Goal: Navigation & Orientation: Go to known website

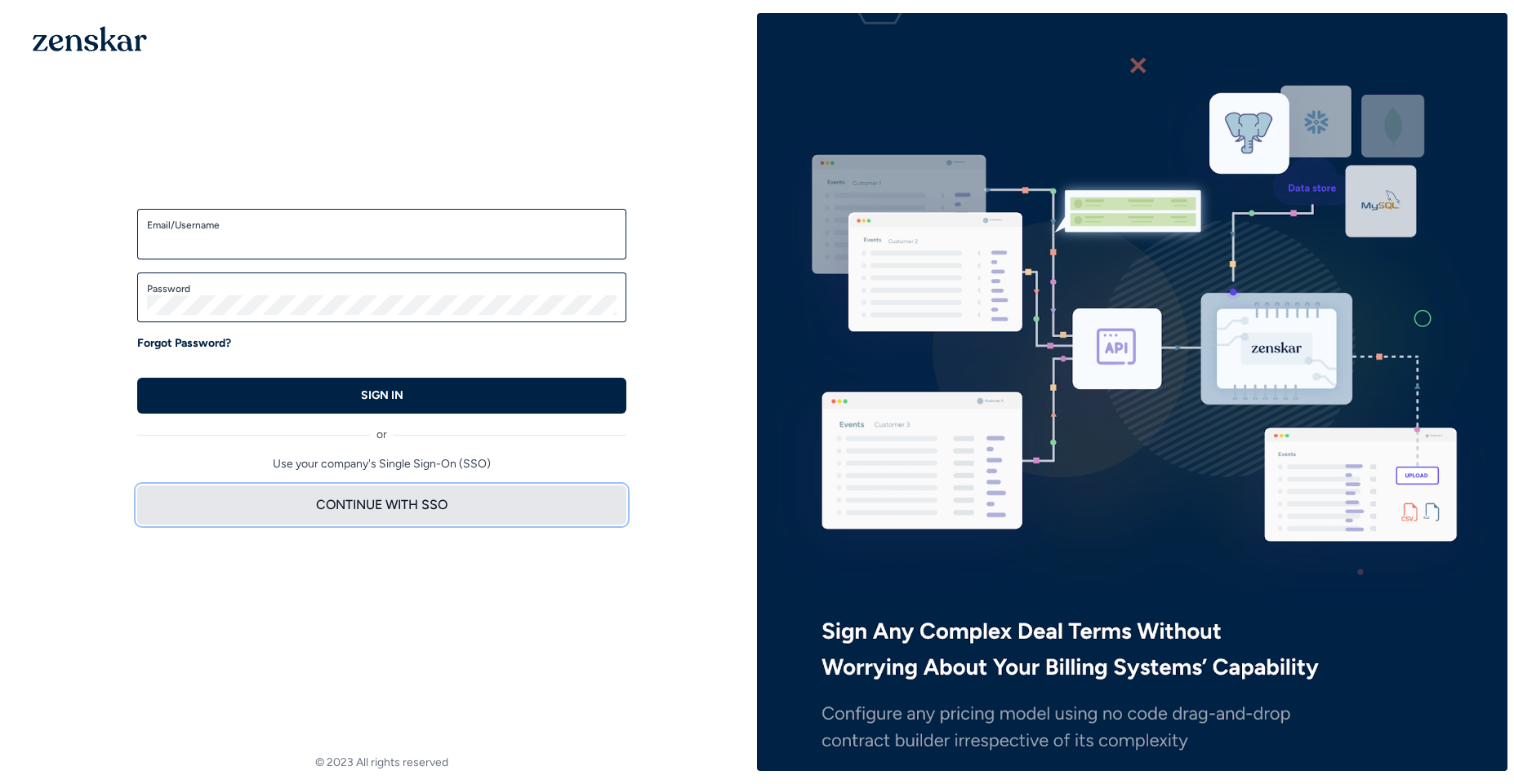
click at [400, 506] on button "CONTINUE WITH SSO" at bounding box center [382, 505] width 489 height 39
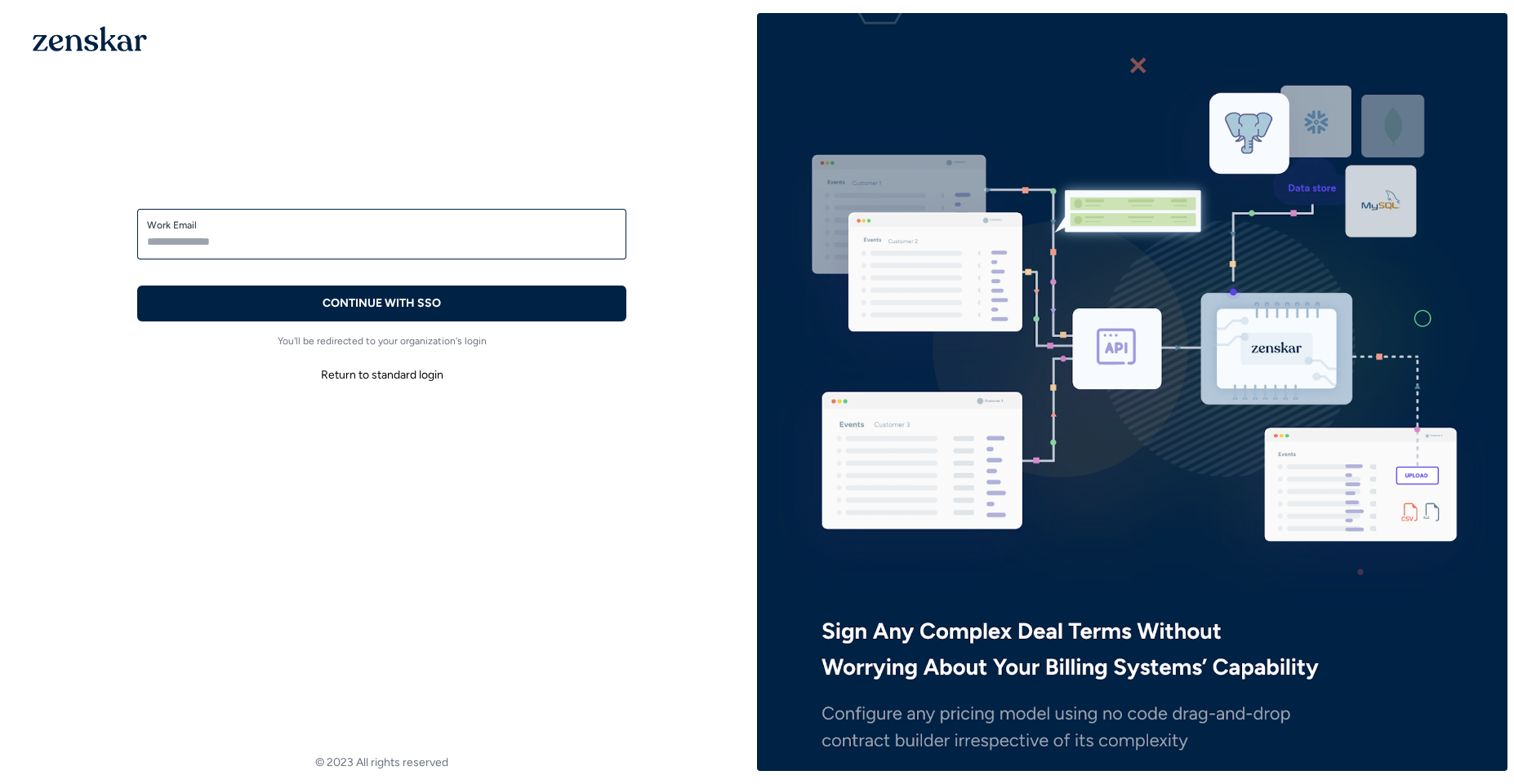
click at [353, 252] on div "Work Email" at bounding box center [382, 234] width 489 height 51
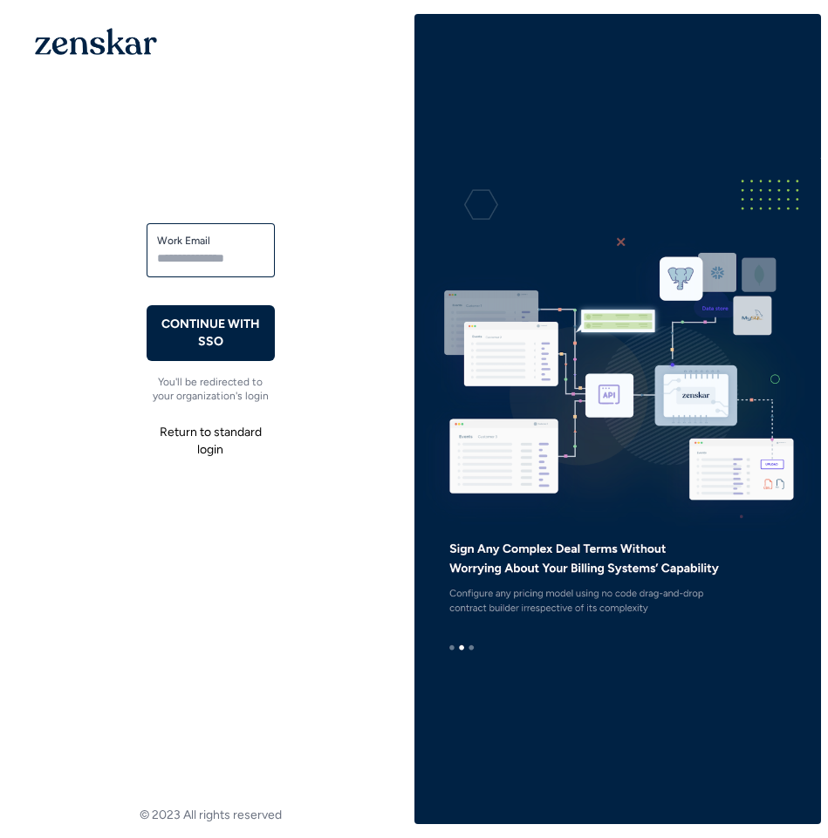
click at [214, 243] on label "Work Email" at bounding box center [210, 241] width 107 height 14
click at [214, 248] on input "Work Email" at bounding box center [210, 258] width 107 height 21
type input "**********"
click at [217, 346] on p "CONTINUE WITH SSO" at bounding box center [211, 333] width 100 height 35
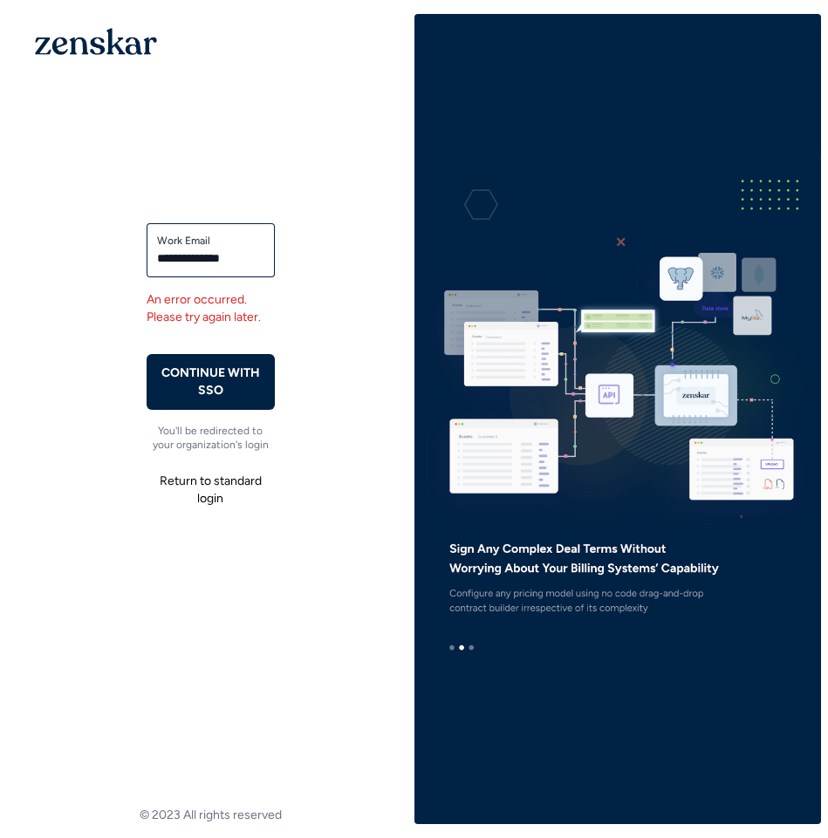
click at [243, 480] on button "Return to standard login" at bounding box center [211, 490] width 128 height 49
